Goal: Task Accomplishment & Management: Use online tool/utility

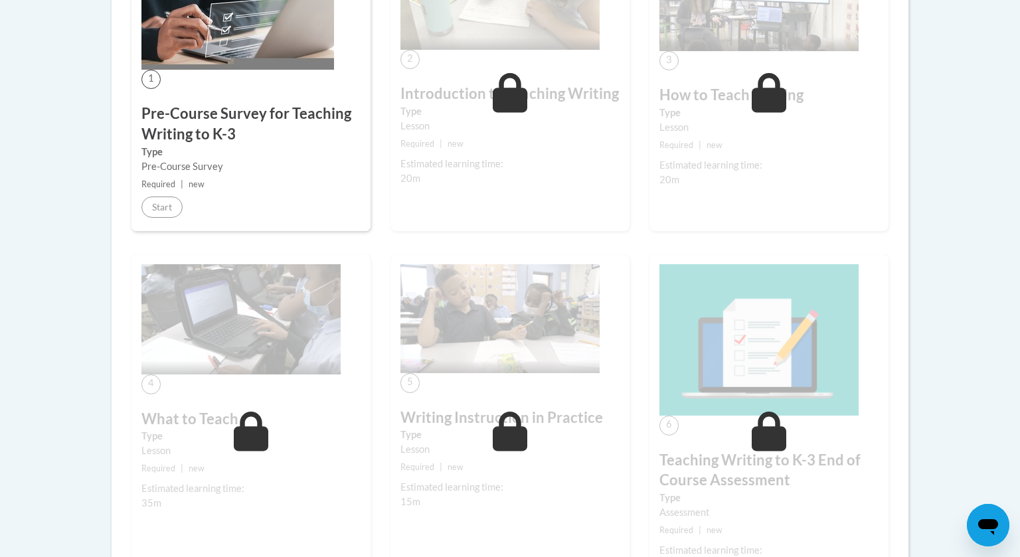
scroll to position [468, 0]
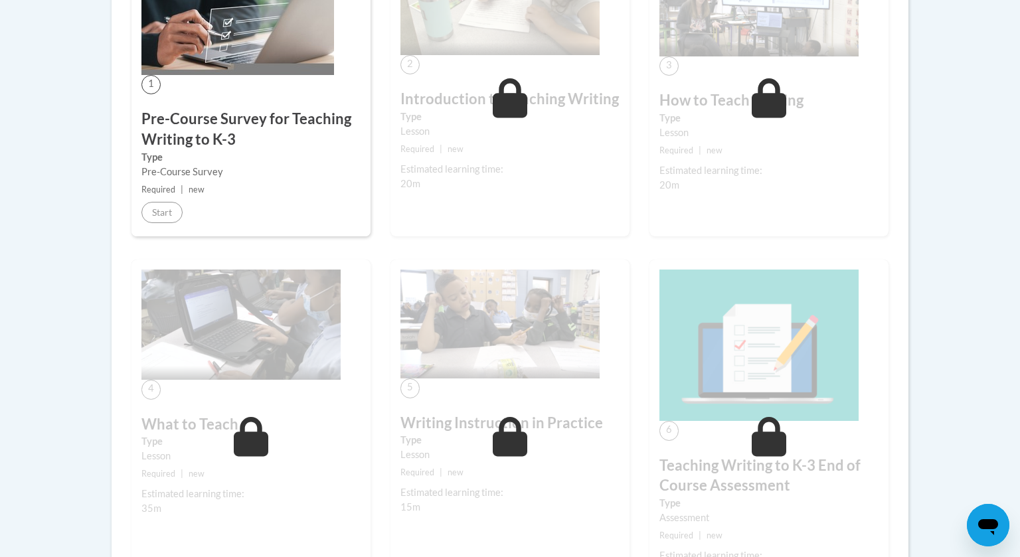
click at [189, 67] on img at bounding box center [238, 10] width 193 height 129
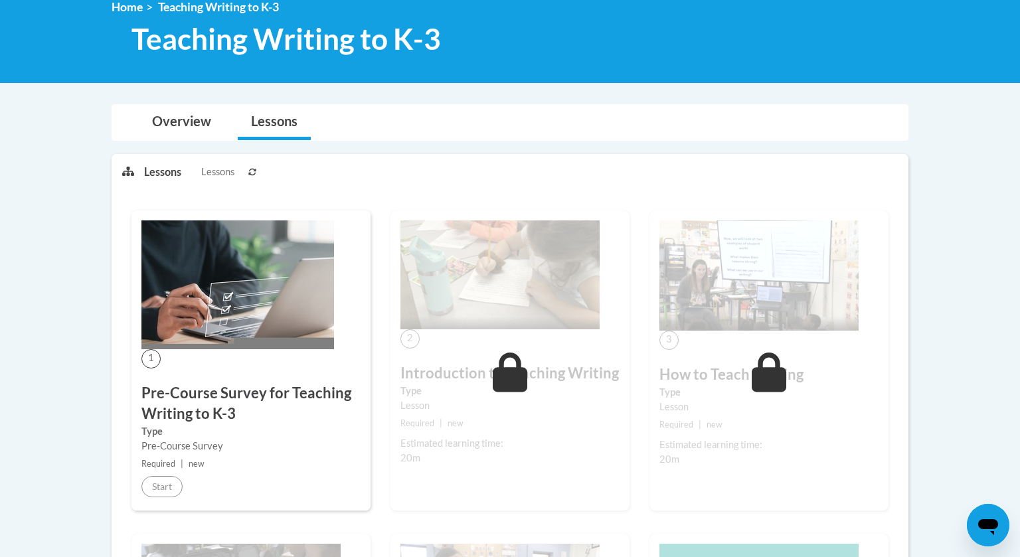
scroll to position [189, 0]
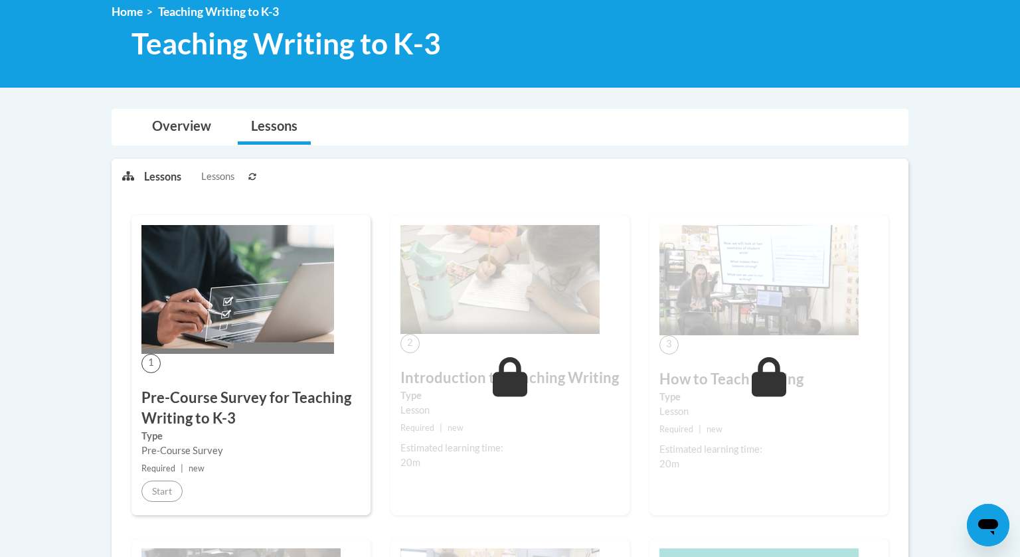
click at [233, 180] on span "Lessons" at bounding box center [217, 176] width 33 height 15
click at [181, 122] on link "Overview" at bounding box center [182, 127] width 86 height 35
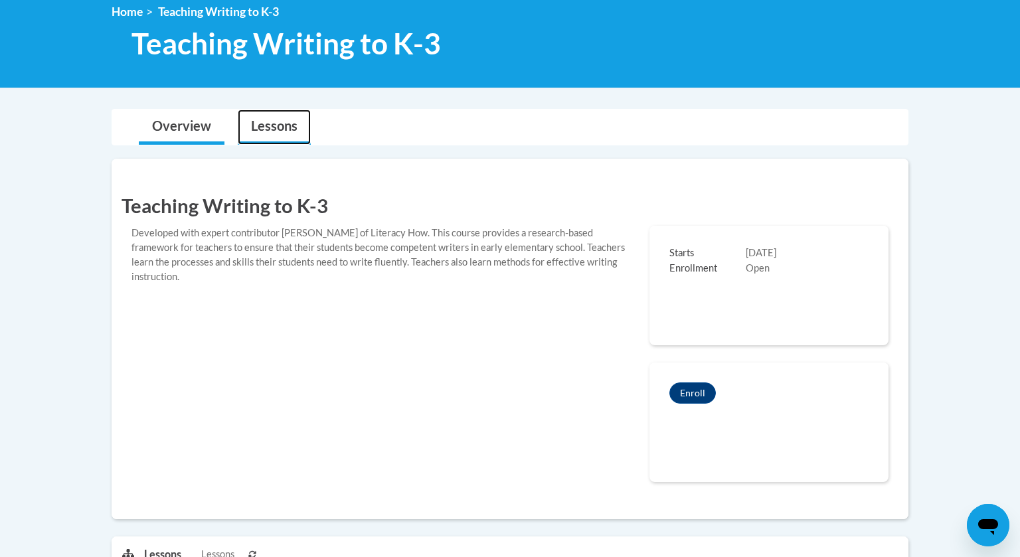
click at [264, 118] on link "Lessons" at bounding box center [274, 127] width 73 height 35
click at [268, 122] on link "Lessons" at bounding box center [274, 127] width 73 height 35
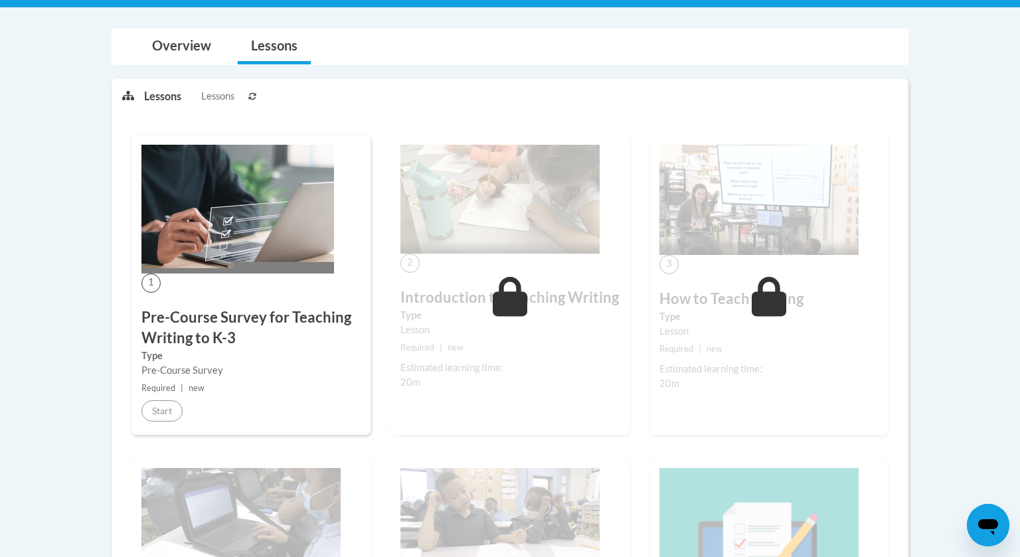
scroll to position [256, 0]
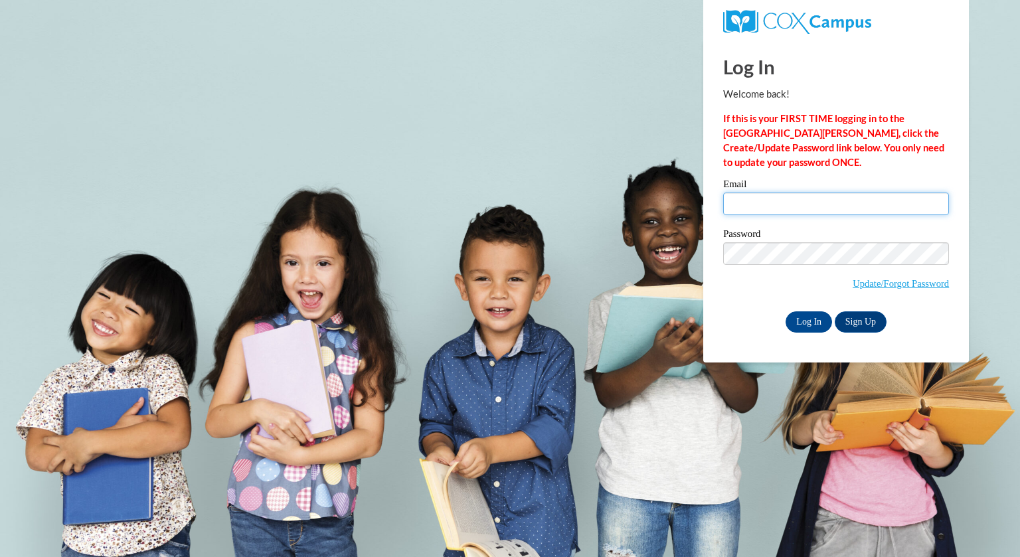
click at [784, 200] on input "Email" at bounding box center [836, 204] width 226 height 23
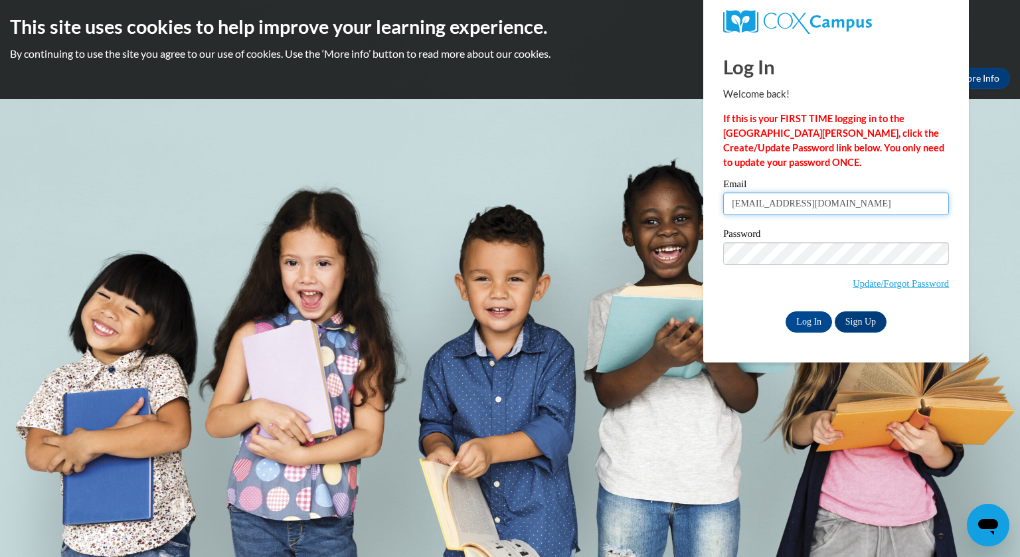
type input "RRomens@greenfield.k12.wi.us"
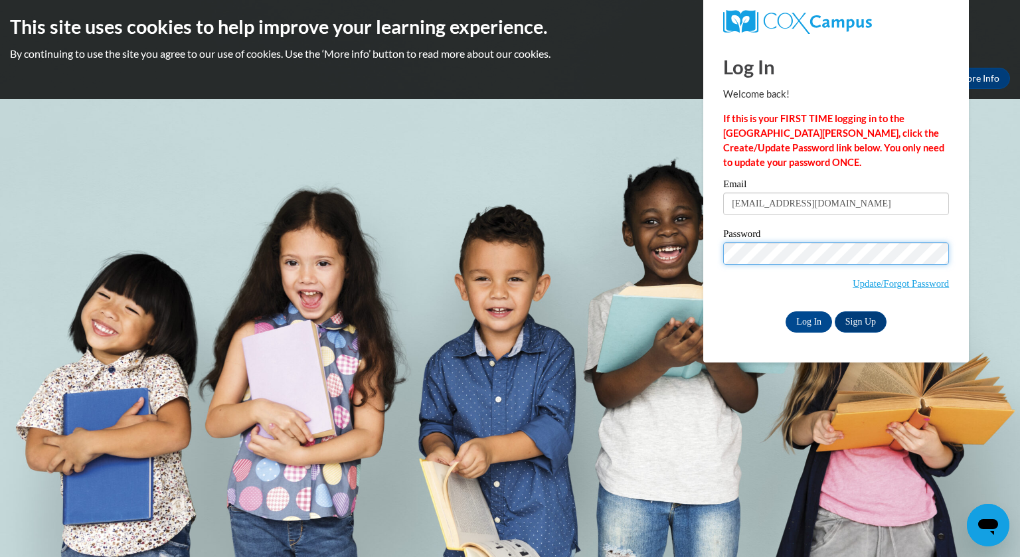
click at [786, 312] on input "Log In" at bounding box center [809, 322] width 47 height 21
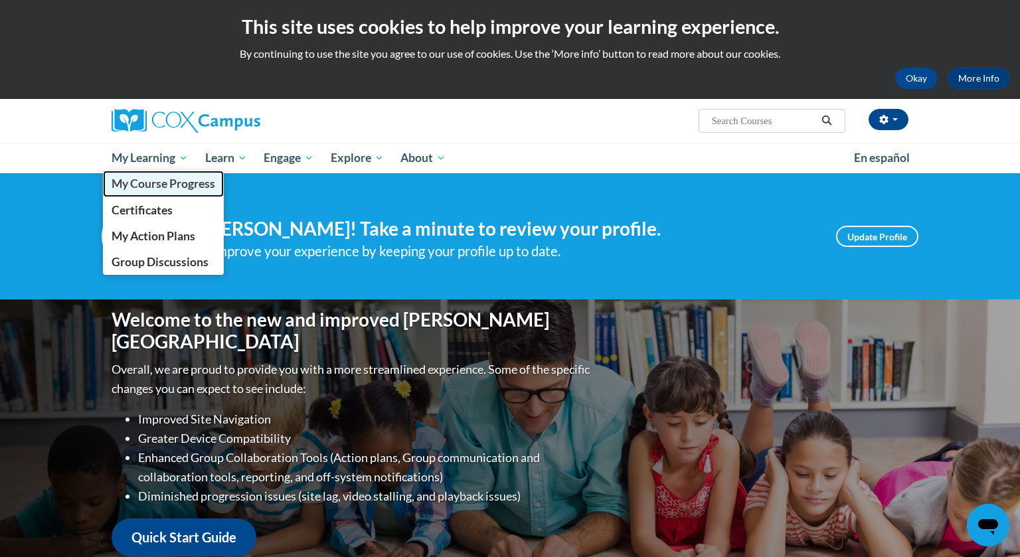
click at [169, 186] on span "My Course Progress" at bounding box center [164, 184] width 104 height 14
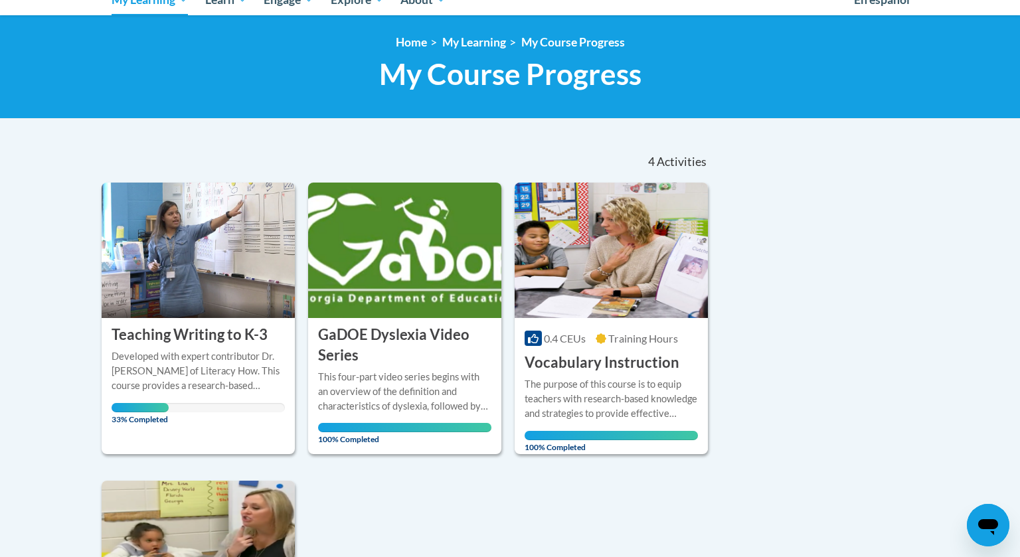
scroll to position [159, 0]
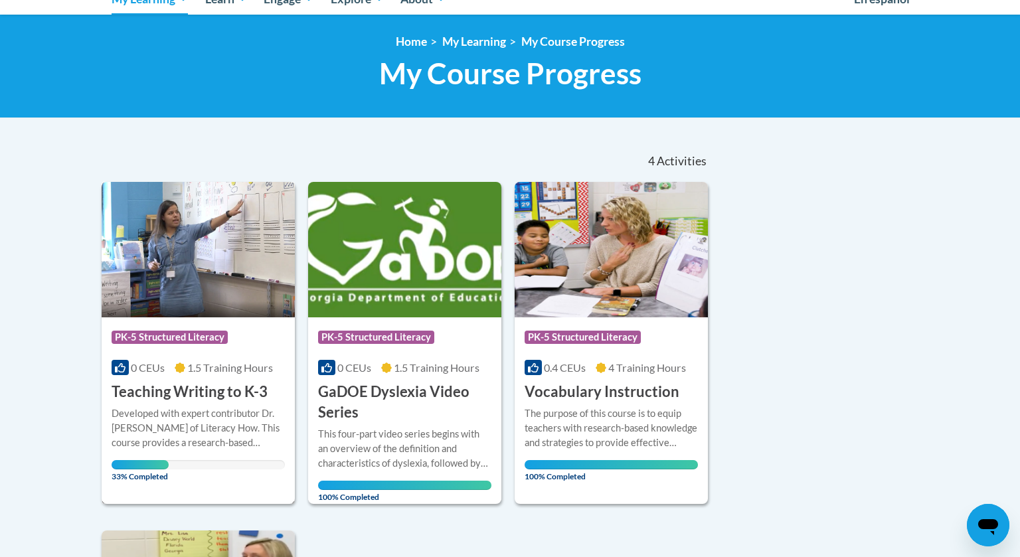
click at [171, 242] on img at bounding box center [198, 250] width 193 height 136
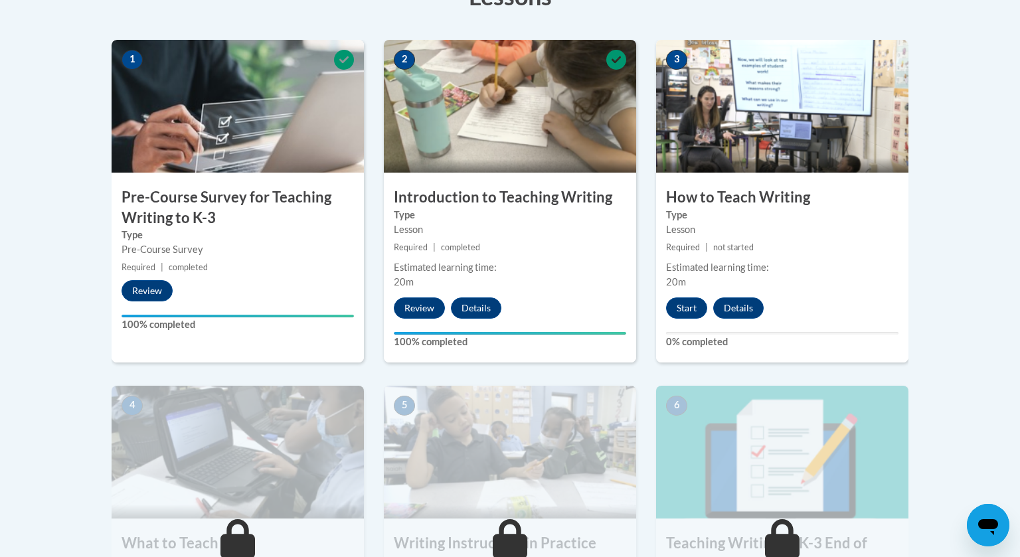
scroll to position [428, 0]
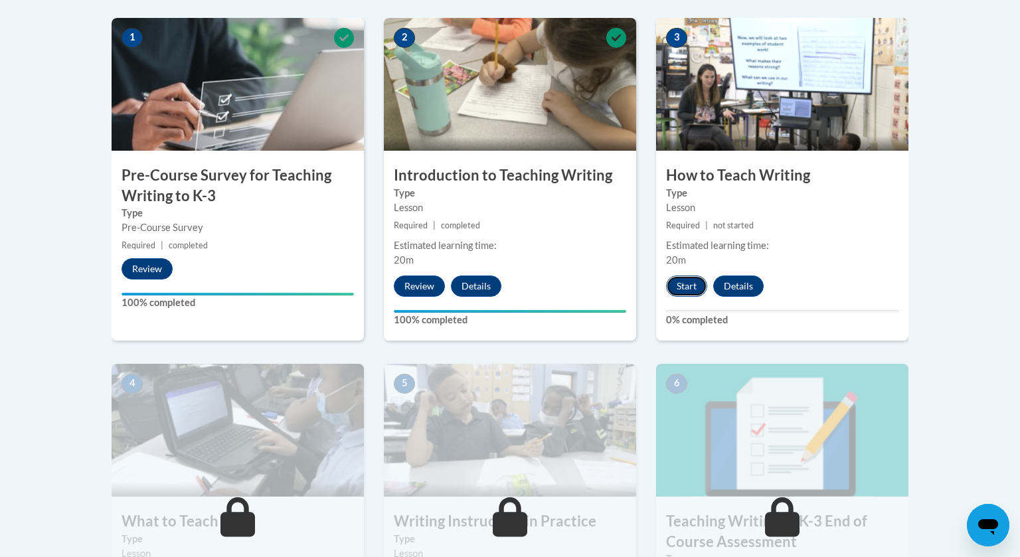
click at [686, 294] on button "Start" at bounding box center [686, 286] width 41 height 21
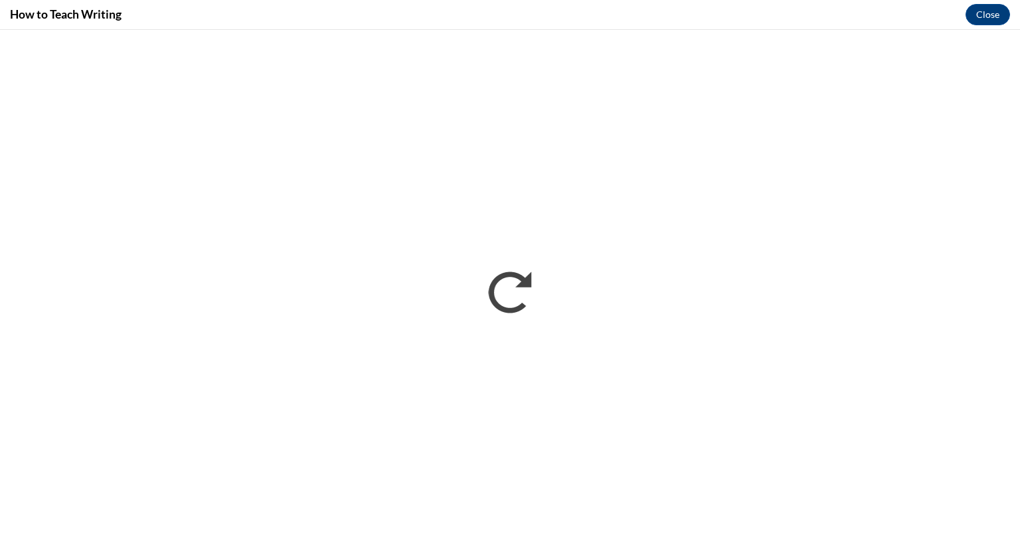
scroll to position [0, 0]
